Goal: Find specific page/section: Find specific page/section

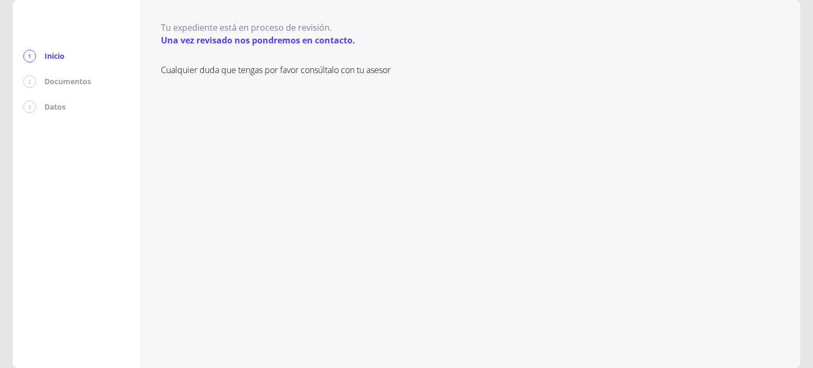
click at [66, 82] on p "Documentos" at bounding box center [67, 81] width 47 height 11
